Goal: Find contact information: Find contact information

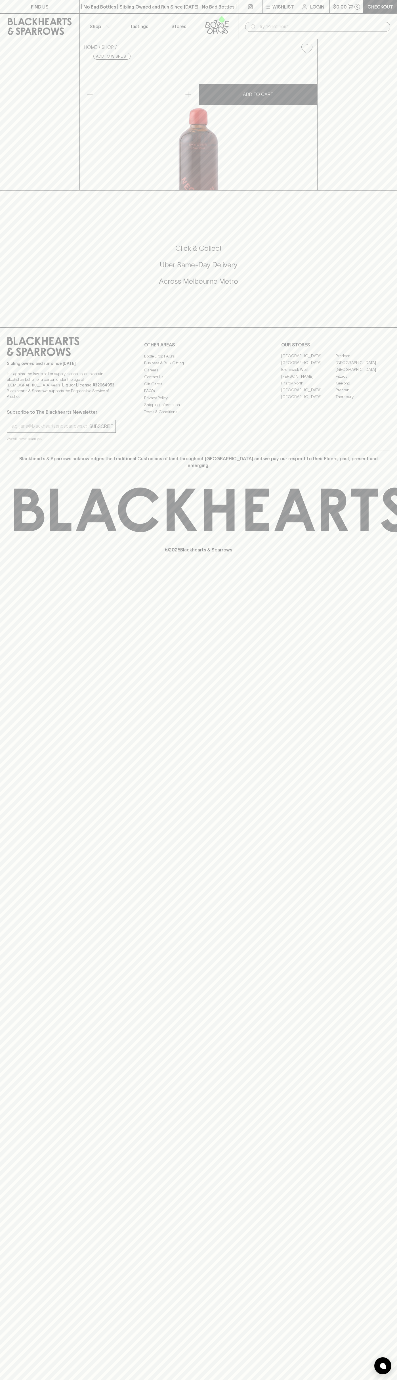
click at [26, 23] on icon at bounding box center [40, 26] width 64 height 17
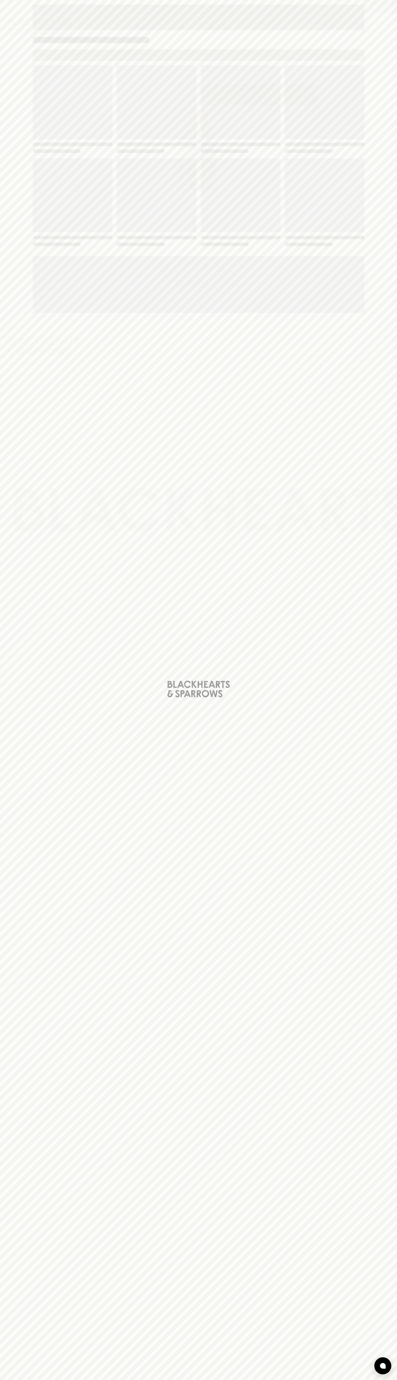
click at [137, 1380] on html "FIND US | No Bad Bottles | Sibling Owned and Run Since [DATE] | No Bad Bottles …" at bounding box center [198, 690] width 397 height 1380
click at [21, 1380] on html "FIND US | No Bad Bottles | Sibling Owned and Run Since [DATE] | No Bad Bottles …" at bounding box center [198, 690] width 397 height 1380
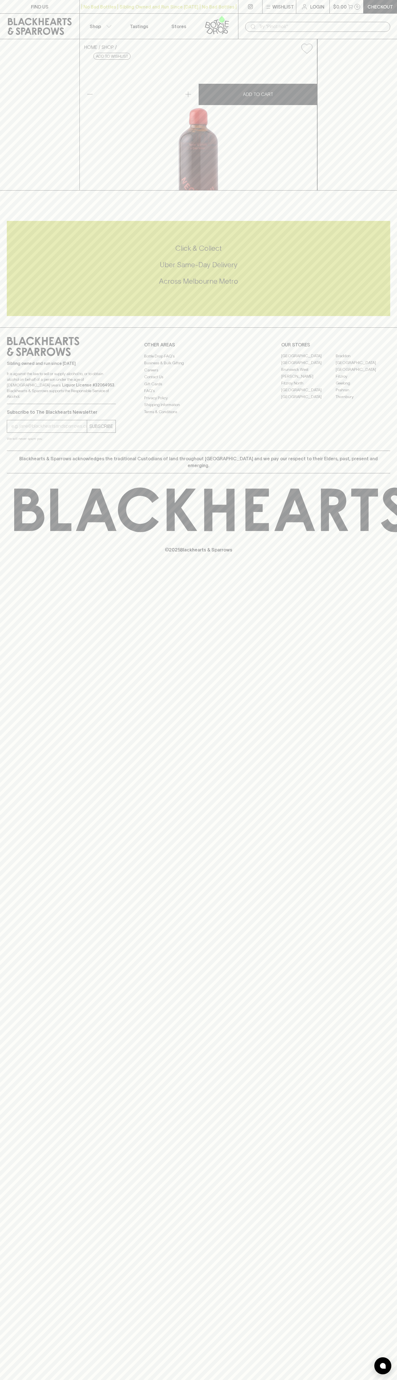
click at [309, 359] on link "[GEOGRAPHIC_DATA]" at bounding box center [308, 356] width 55 height 7
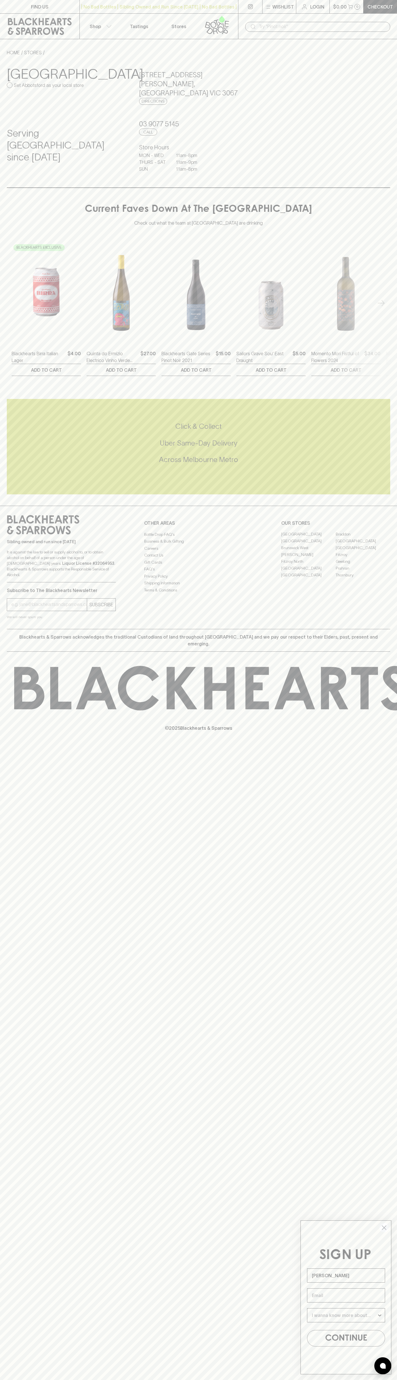
type input "John Smith"
